Goal: Transaction & Acquisition: Purchase product/service

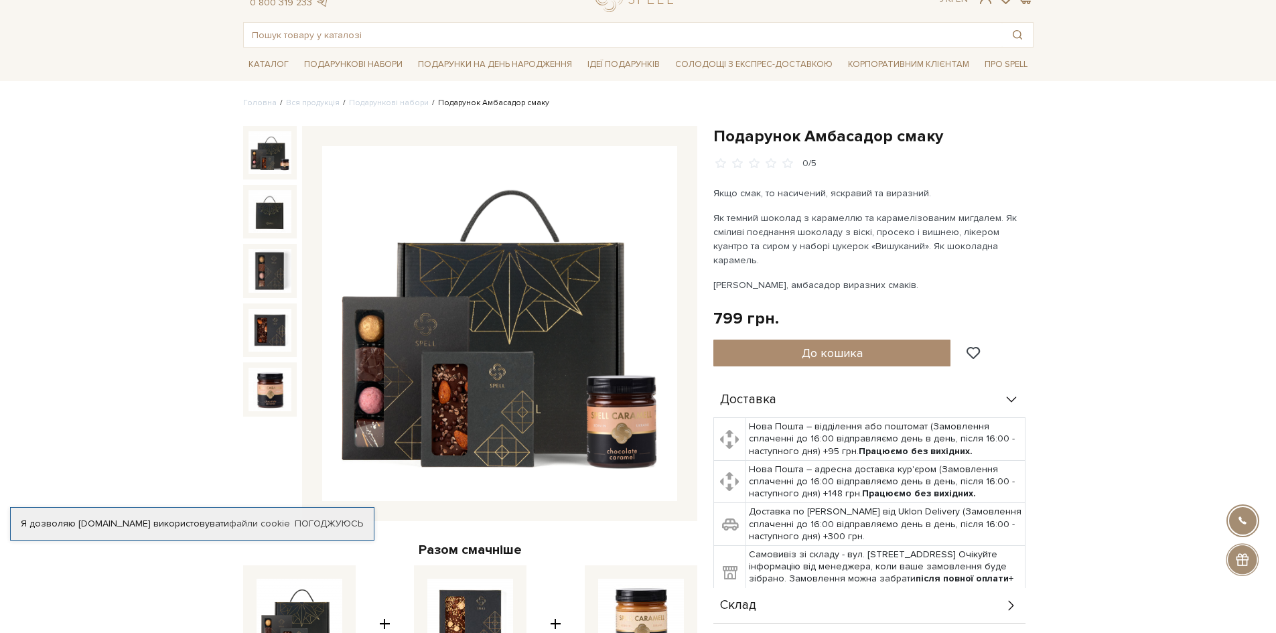
scroll to position [134, 0]
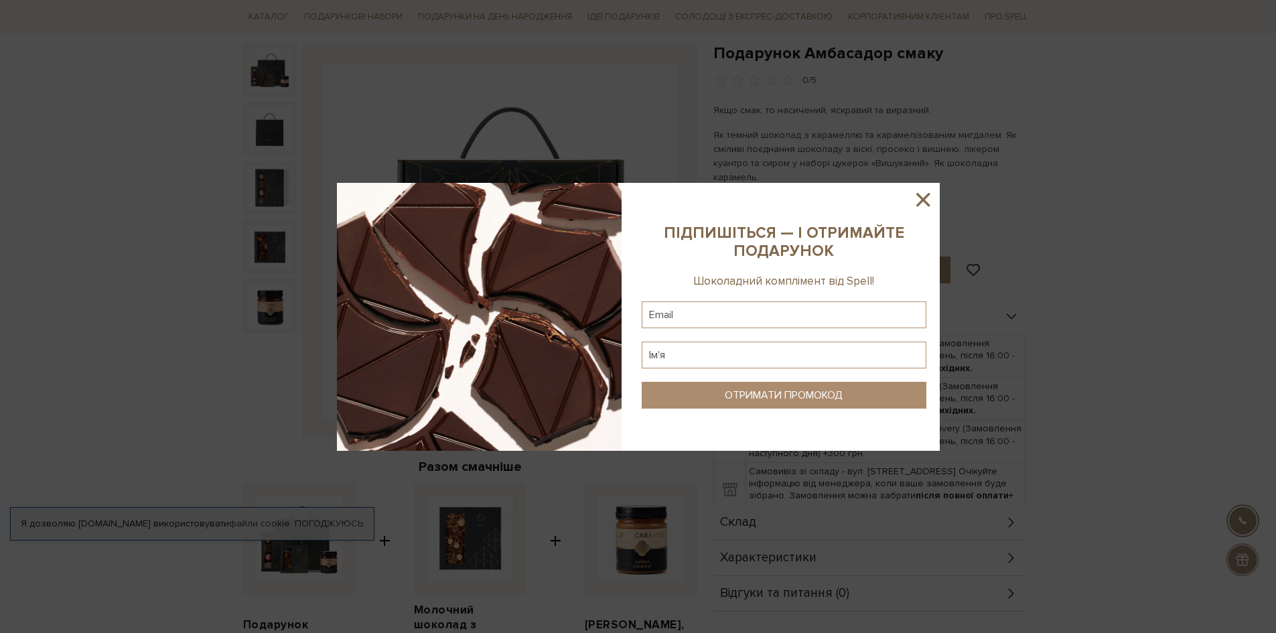
click at [923, 200] on icon at bounding box center [922, 199] width 13 height 13
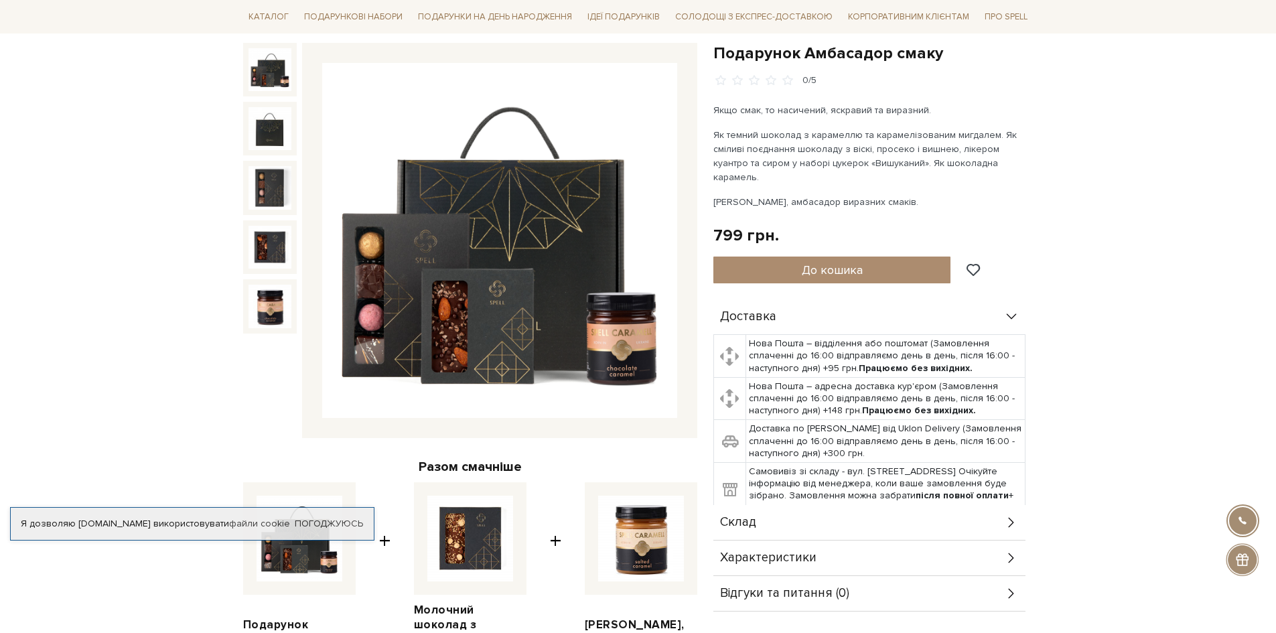
click at [281, 60] on img at bounding box center [269, 69] width 43 height 43
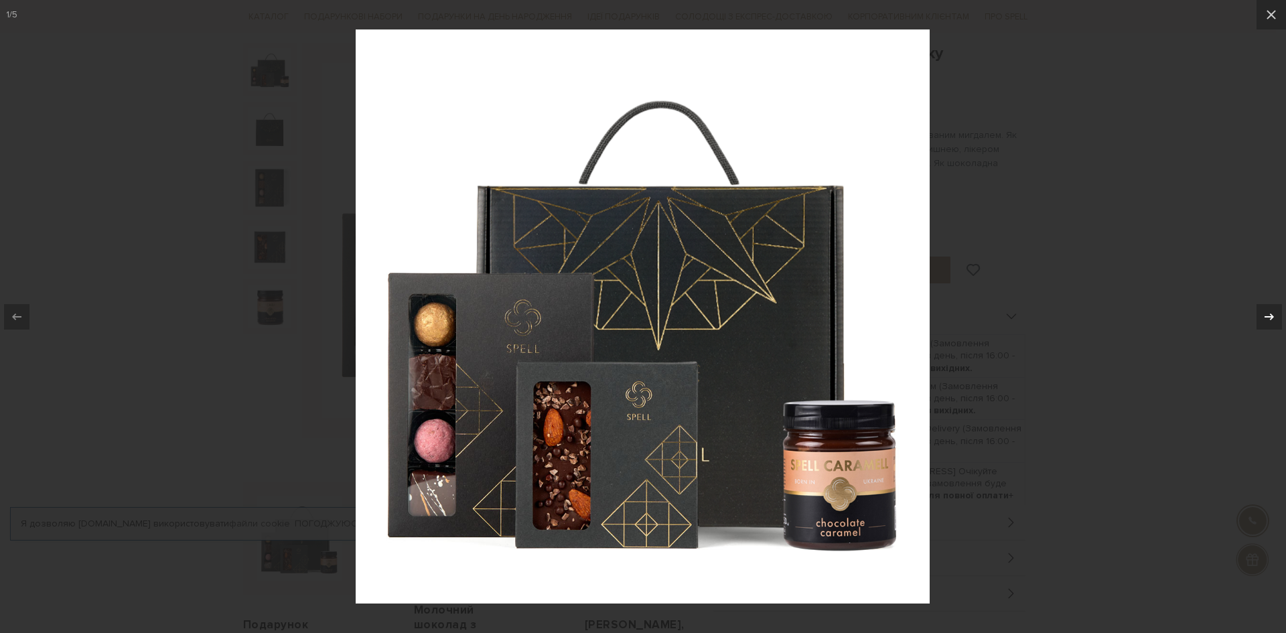
click at [1272, 315] on icon at bounding box center [1268, 316] width 9 height 7
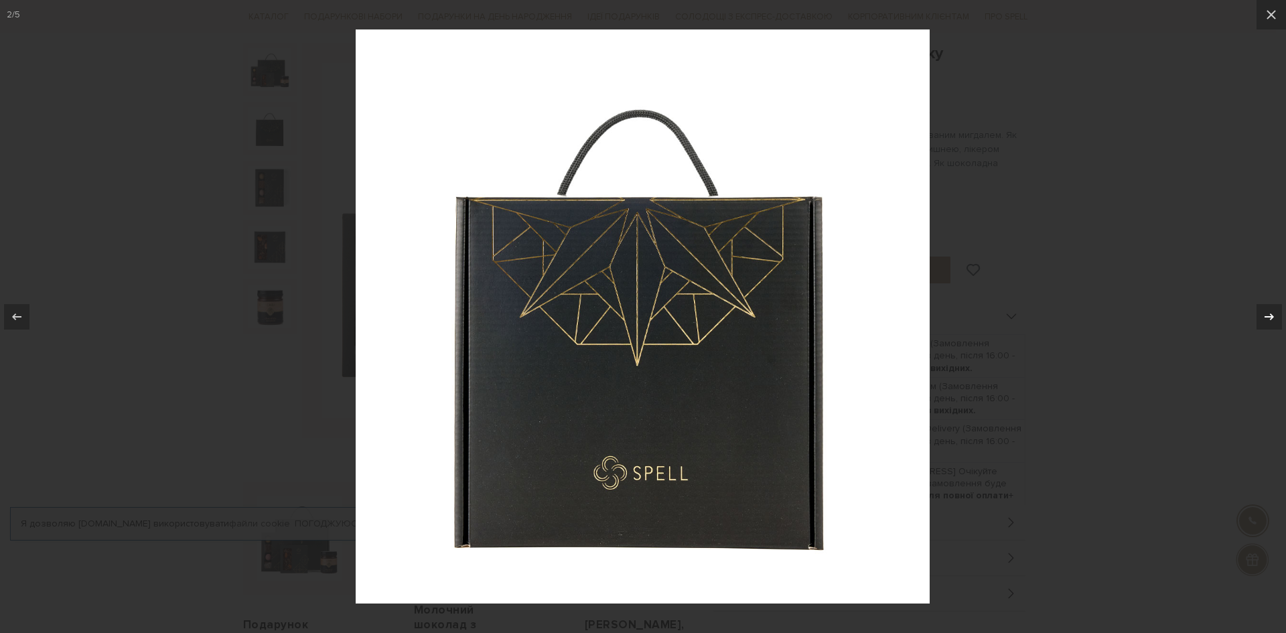
click at [1272, 315] on icon at bounding box center [1268, 316] width 9 height 7
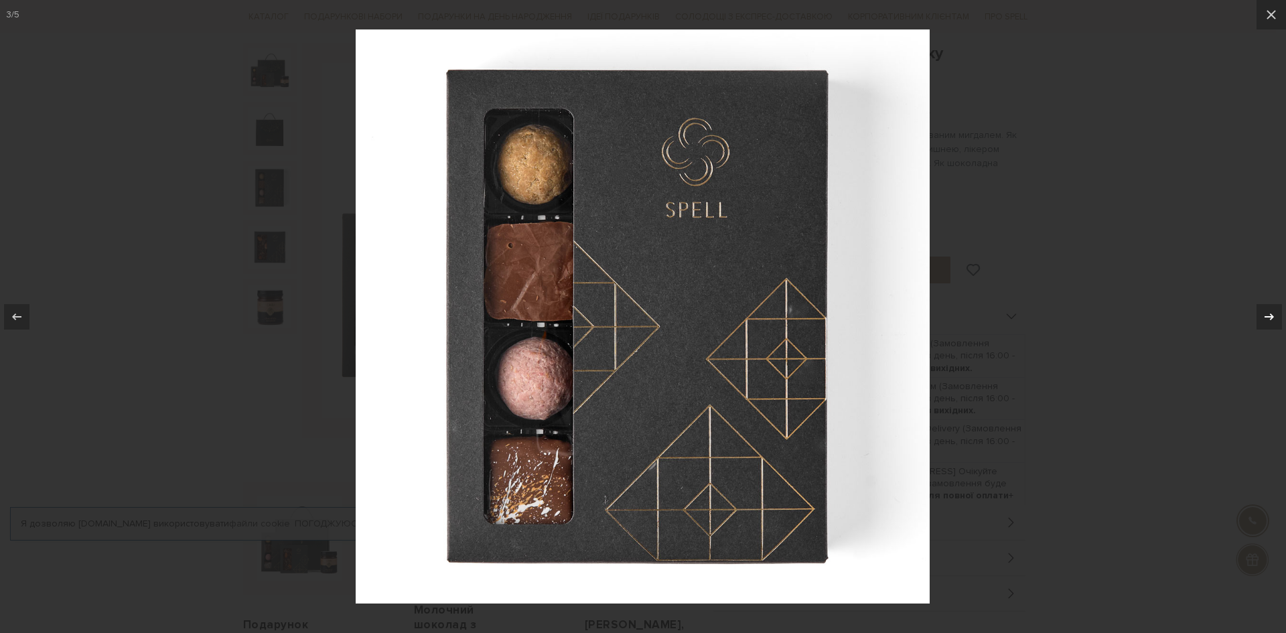
click at [1272, 315] on icon at bounding box center [1268, 316] width 9 height 7
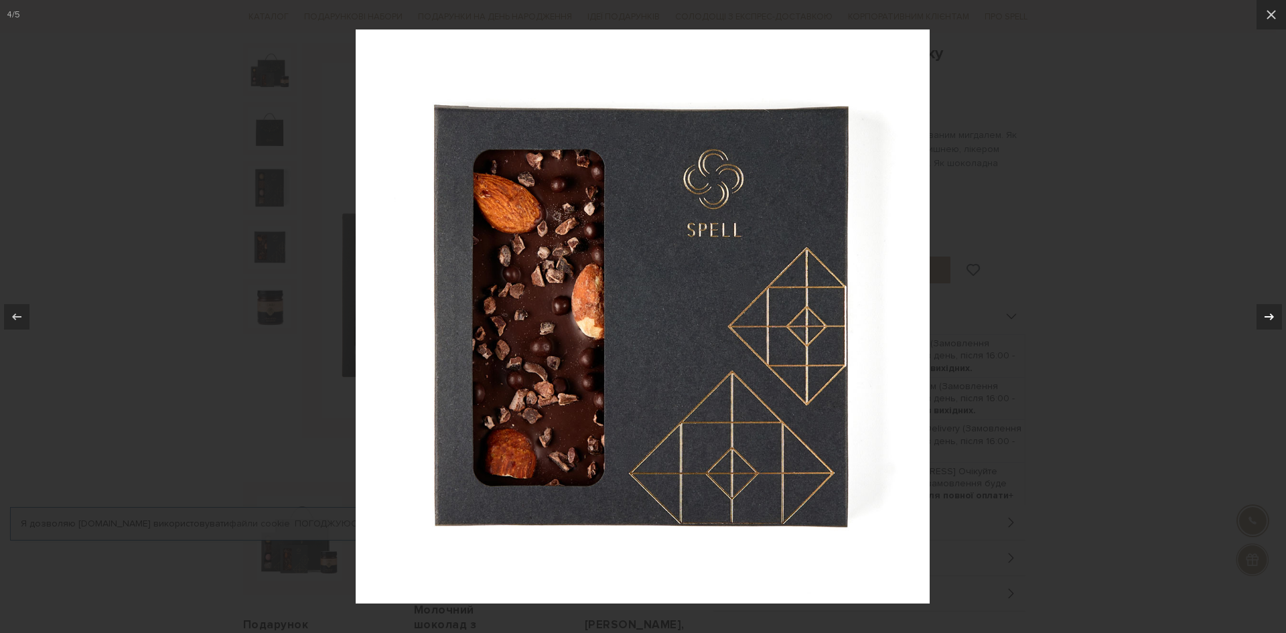
click at [1272, 315] on icon at bounding box center [1268, 316] width 9 height 7
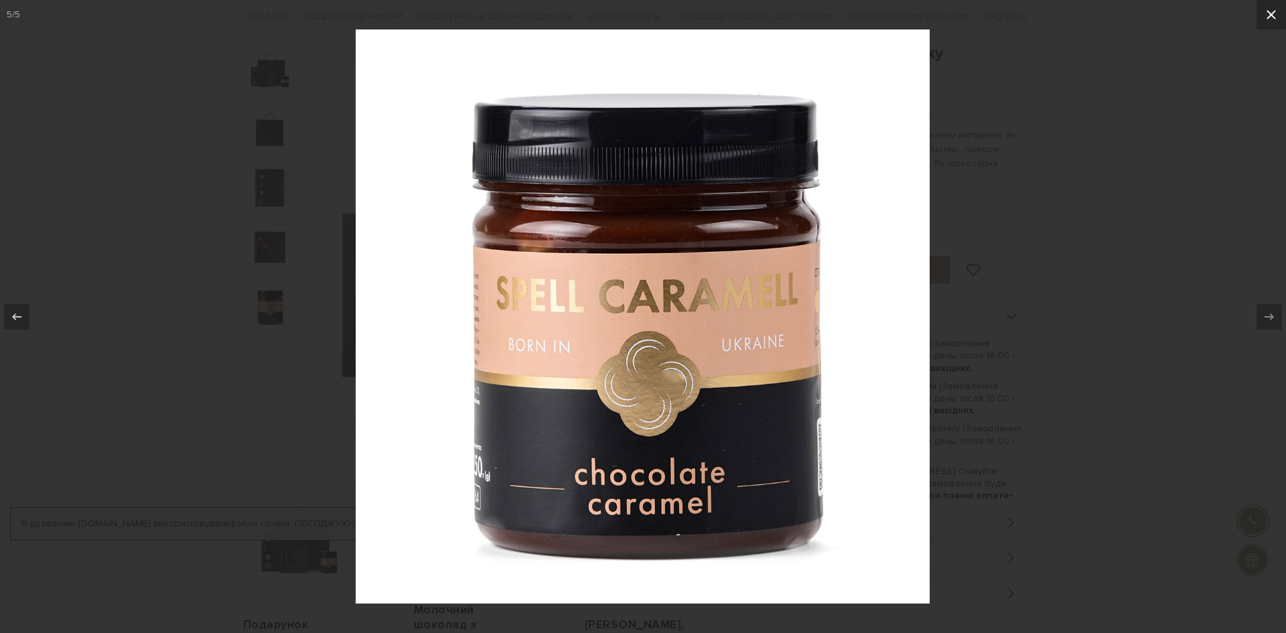
click at [1268, 11] on icon at bounding box center [1270, 14] width 9 height 9
